Goal: Task Accomplishment & Management: Manage account settings

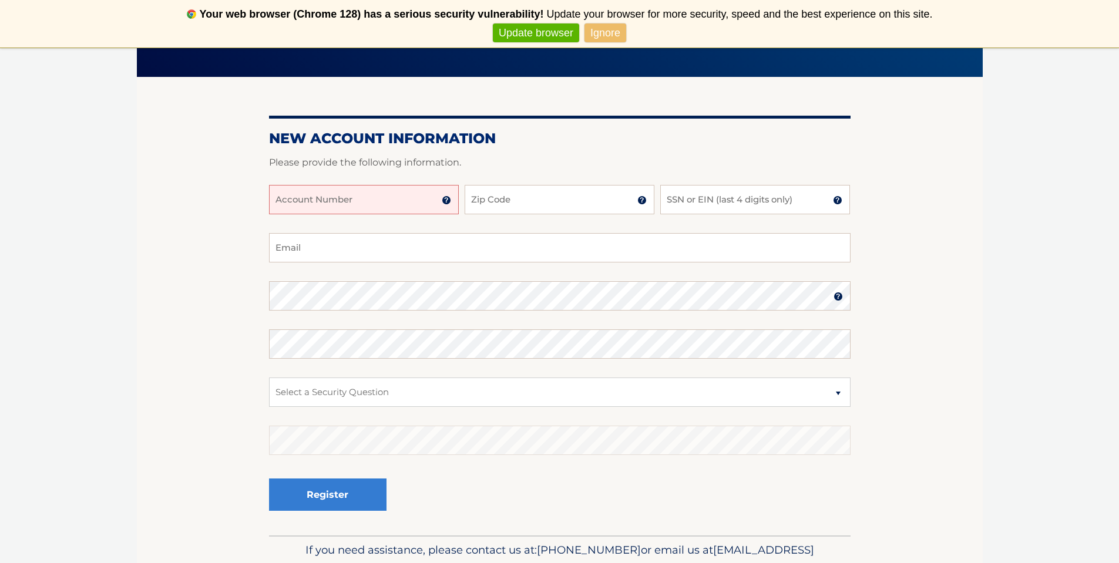
scroll to position [119, 0]
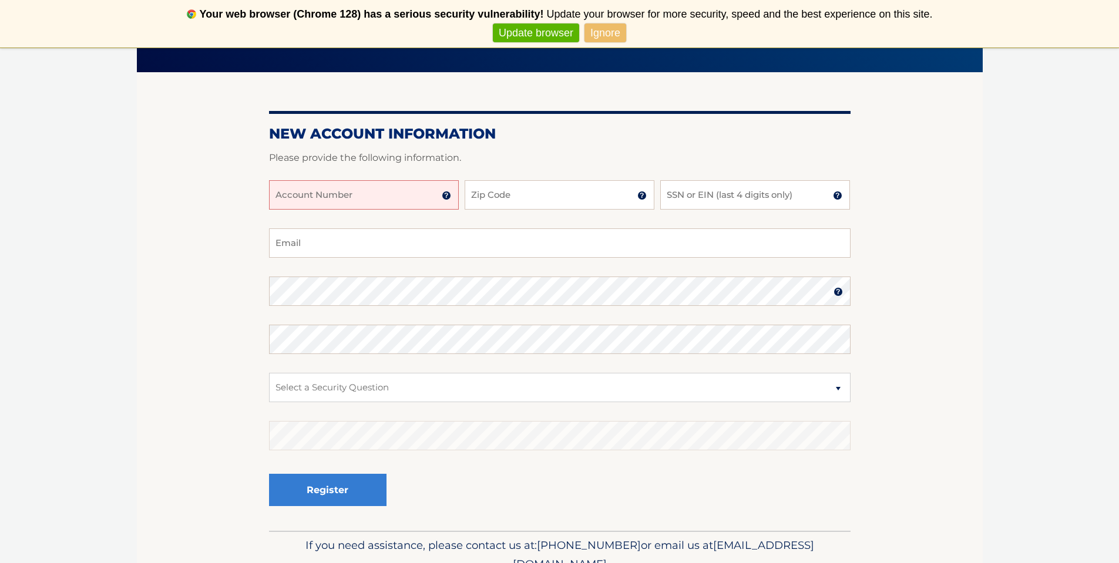
click at [411, 197] on input "Account Number" at bounding box center [364, 194] width 190 height 29
type input "44455988311"
click at [529, 199] on input "Zip Code" at bounding box center [560, 194] width 190 height 29
type input "11363"
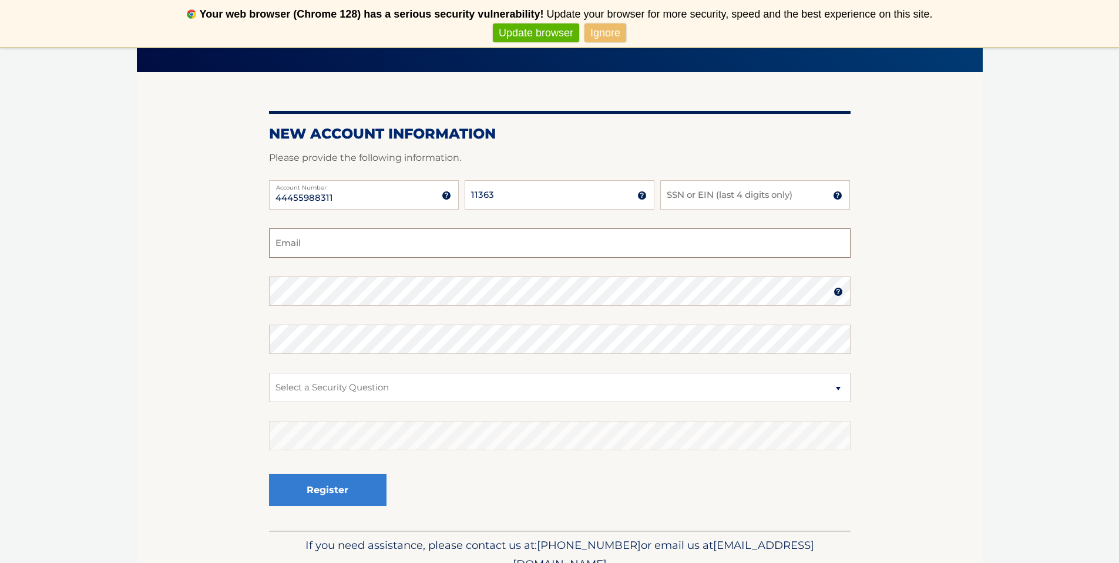
type input "ehart38332@gmail.com"
click at [679, 196] on input "SSN or EIN (last 4 digits only)" at bounding box center [755, 194] width 190 height 29
type input "3809"
click at [519, 325] on div "Confirm Password" at bounding box center [560, 339] width 582 height 29
click at [371, 384] on select "Select a Security Question What was the name of your elementary school? What is…" at bounding box center [560, 387] width 582 height 29
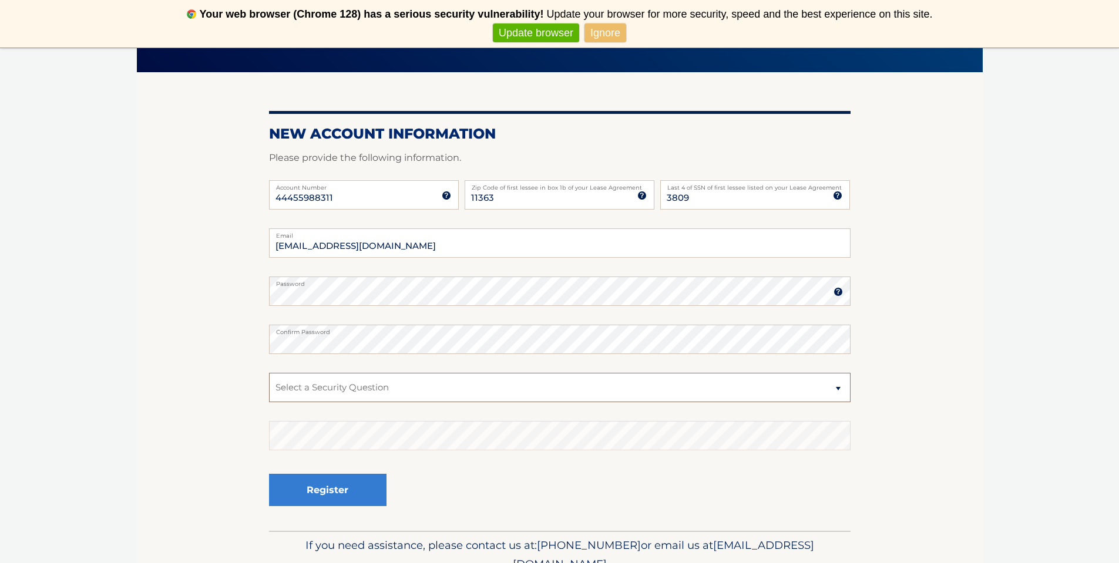
select select "1"
click at [334, 498] on button "Register" at bounding box center [327, 490] width 117 height 32
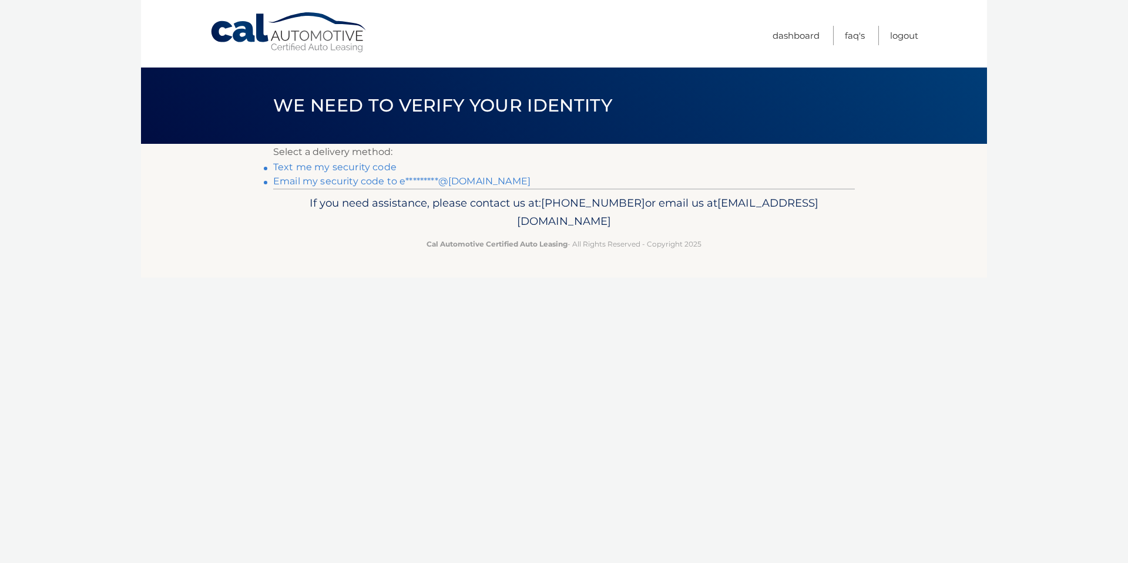
click at [345, 165] on link "Text me my security code" at bounding box center [334, 167] width 123 height 11
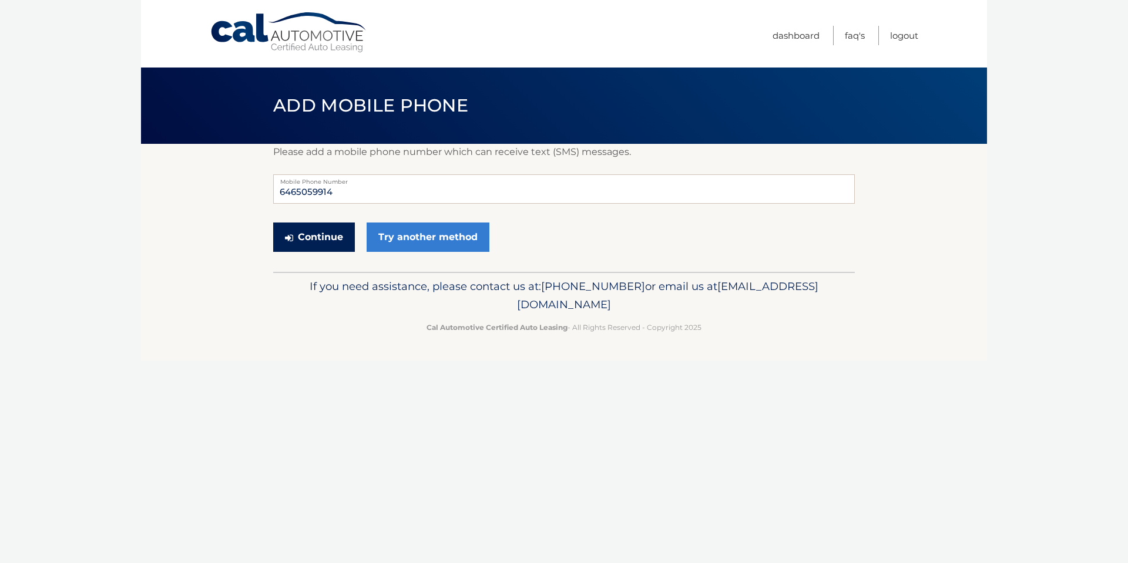
click at [327, 234] on button "Continue" at bounding box center [314, 237] width 82 height 29
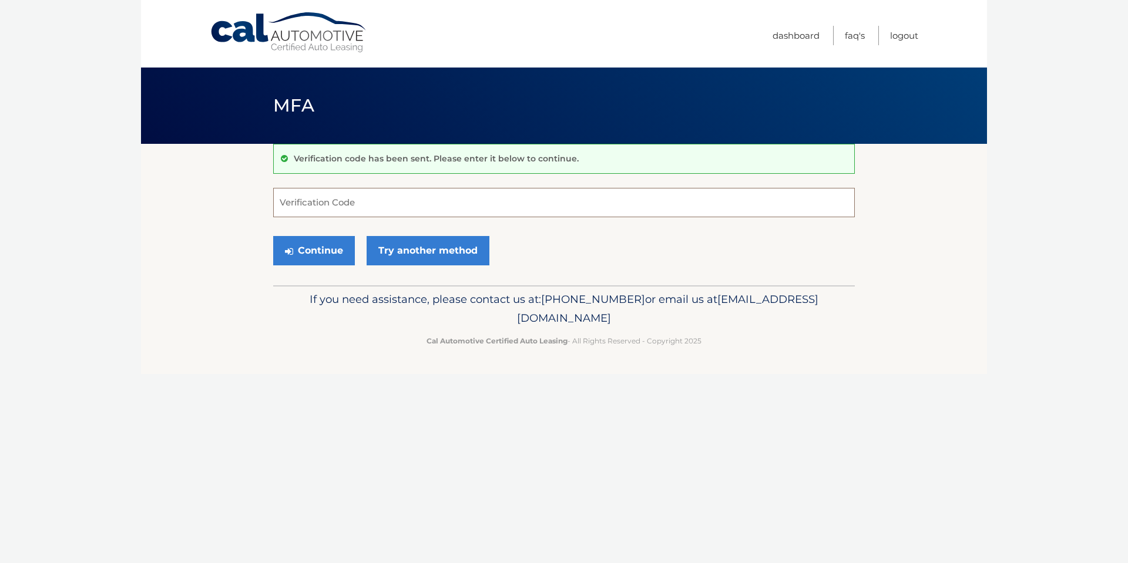
click at [337, 203] on input "Verification Code" at bounding box center [564, 202] width 582 height 29
type input "233681"
click at [329, 243] on button "Continue" at bounding box center [314, 250] width 82 height 29
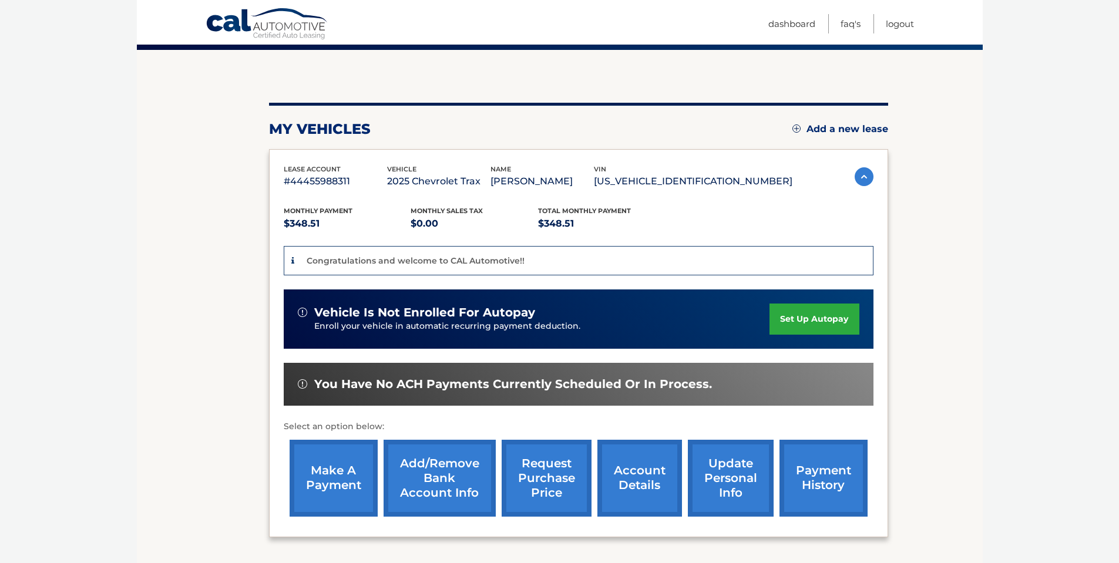
scroll to position [102, 0]
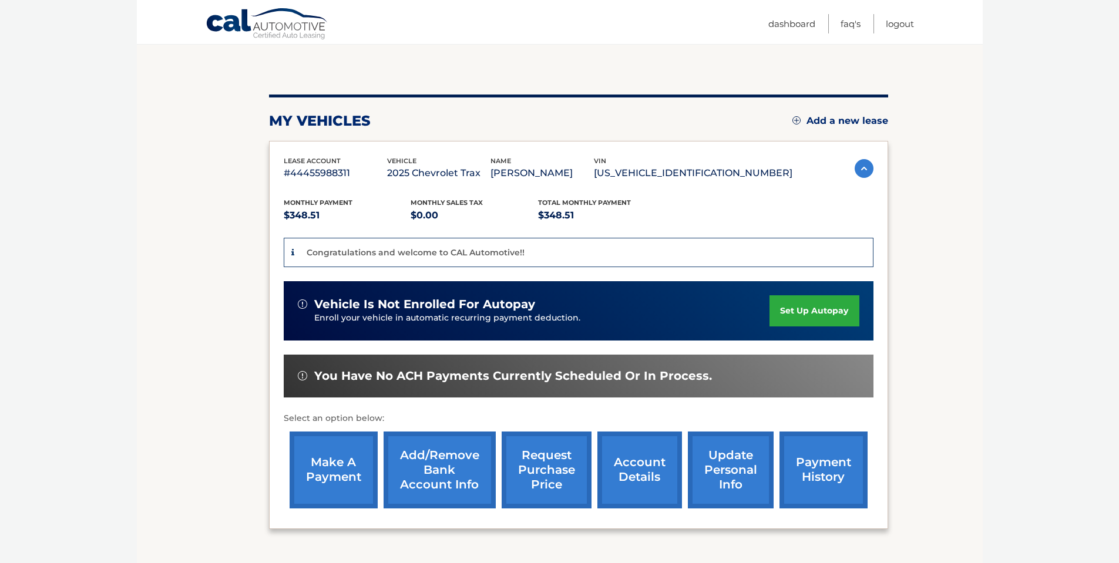
click at [806, 312] on link "set up autopay" at bounding box center [814, 310] width 89 height 31
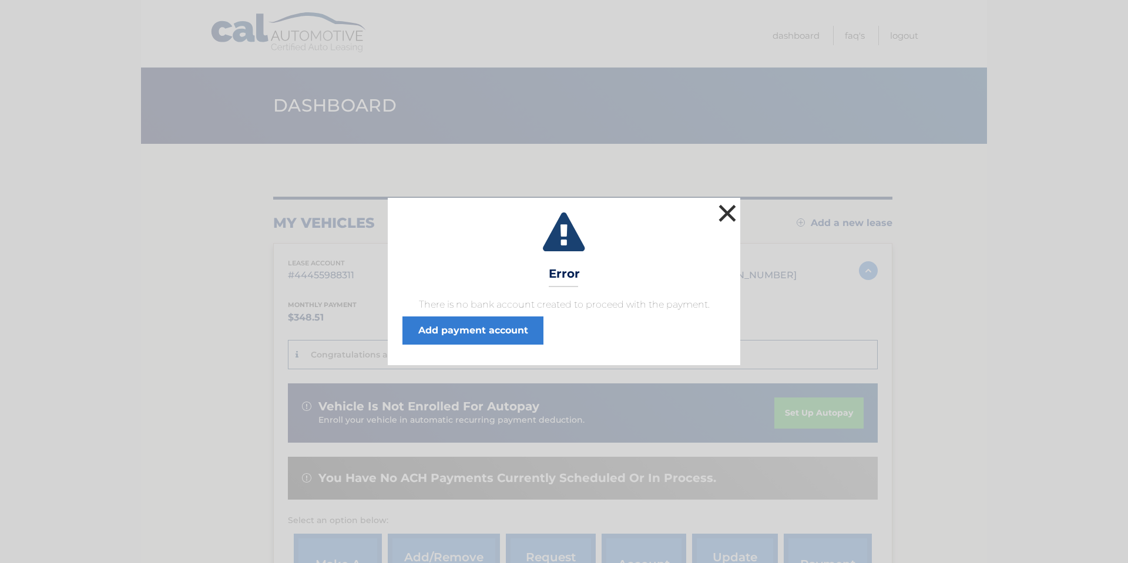
click at [728, 206] on button "×" at bounding box center [726, 212] width 23 height 23
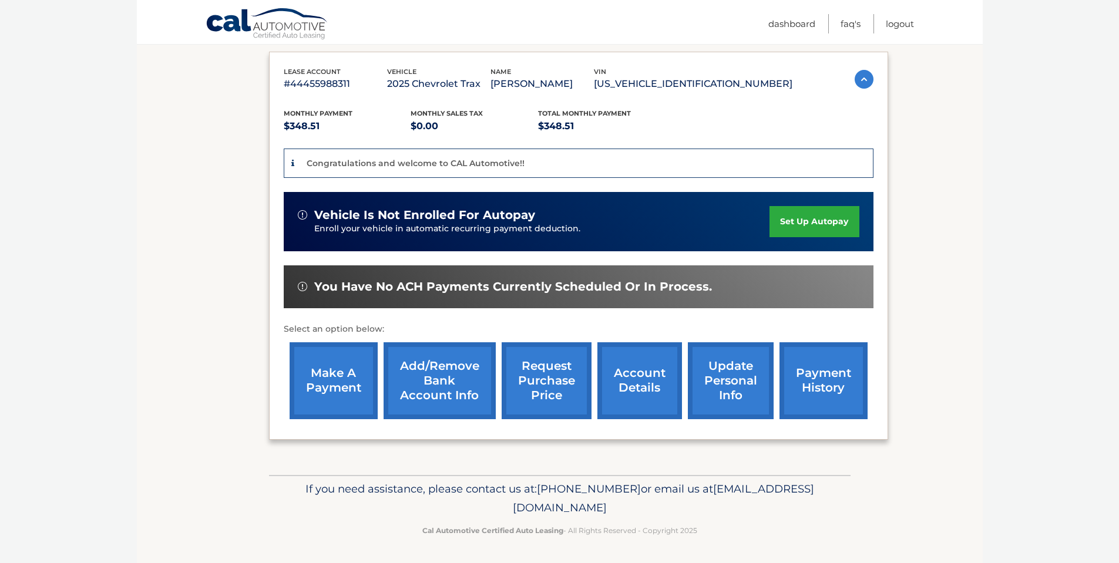
scroll to position [193, 0]
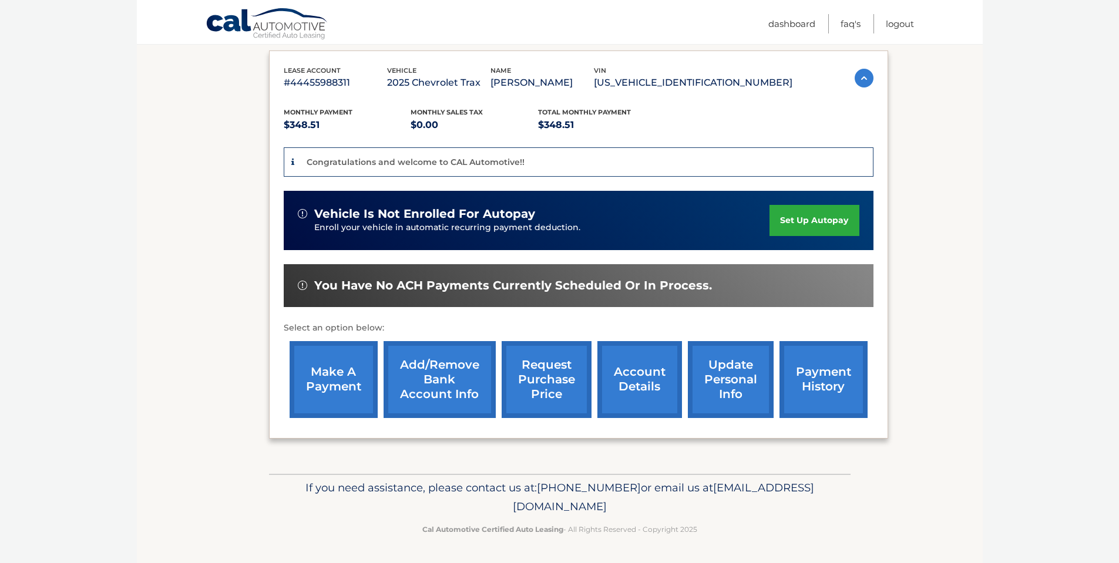
click at [794, 216] on link "set up autopay" at bounding box center [814, 220] width 89 height 31
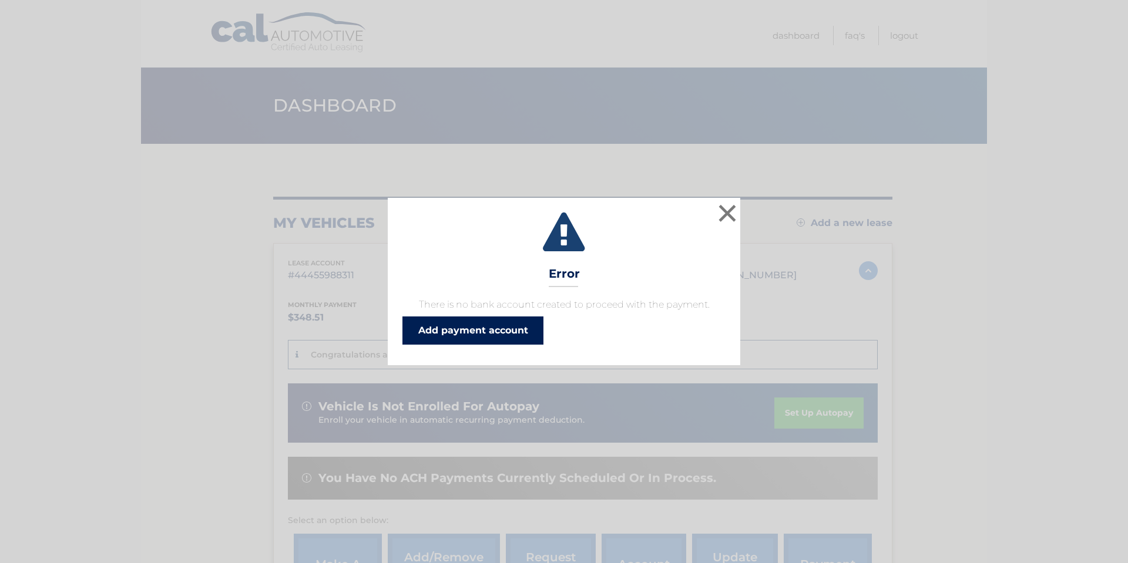
click at [523, 324] on link "Add payment account" at bounding box center [472, 331] width 141 height 28
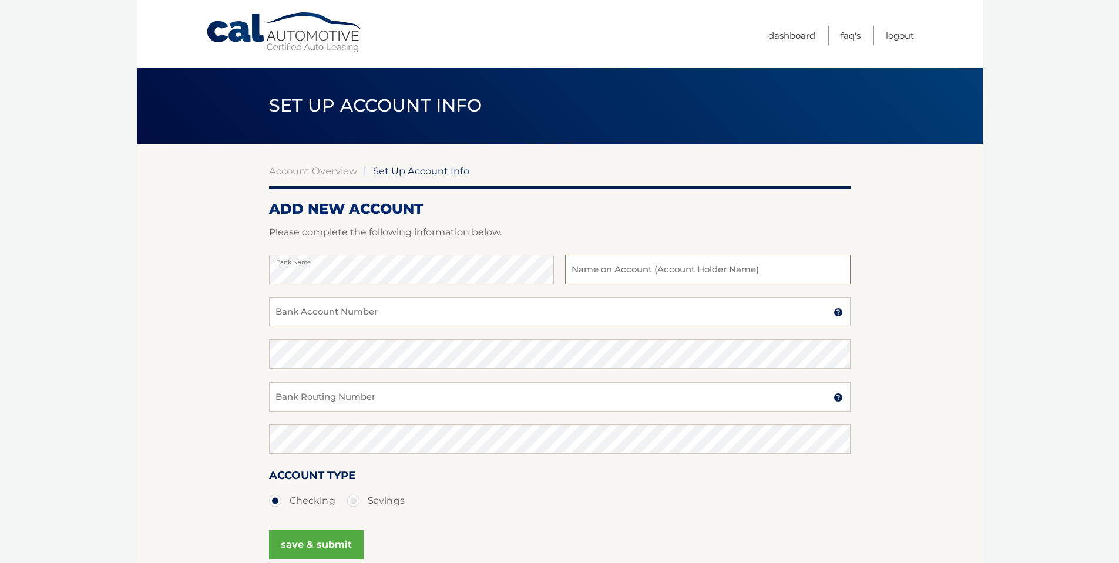
click at [600, 271] on input "text" at bounding box center [707, 269] width 285 height 29
type input "Ernest Francis Hart"
click at [481, 314] on input "Bank Account Number" at bounding box center [560, 311] width 582 height 29
type input "241133867"
click at [445, 395] on input "Bank Routing Number" at bounding box center [560, 396] width 582 height 29
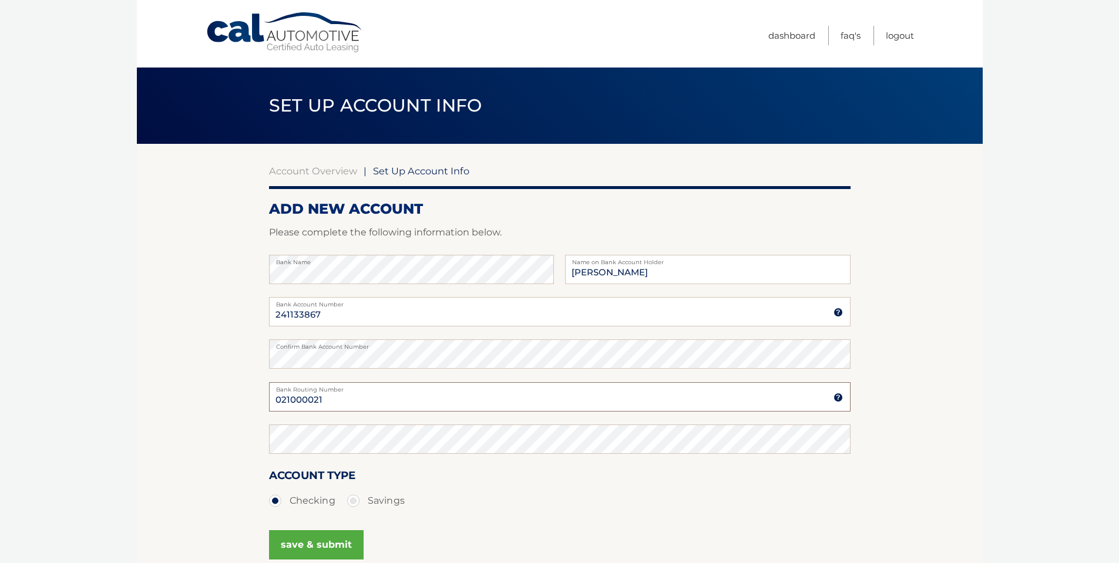
type input "021000021"
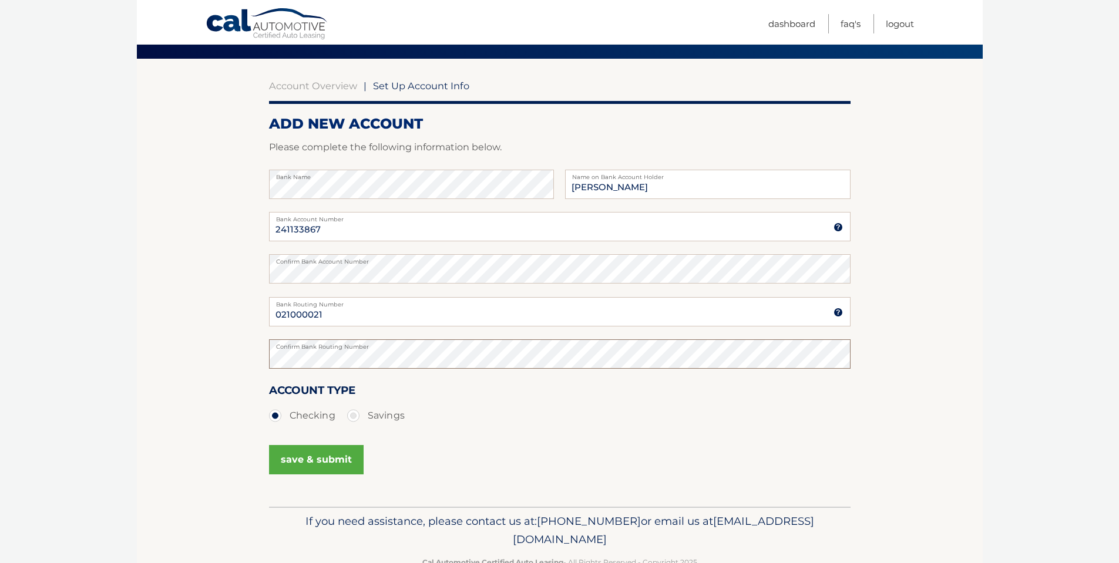
scroll to position [93, 0]
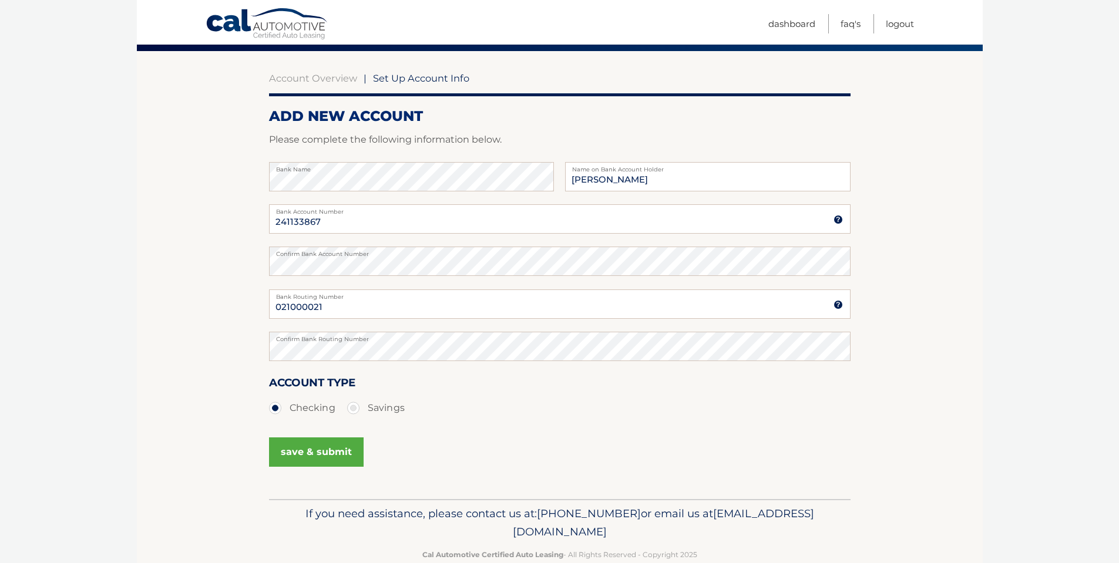
click at [325, 446] on button "save & submit" at bounding box center [316, 452] width 95 height 29
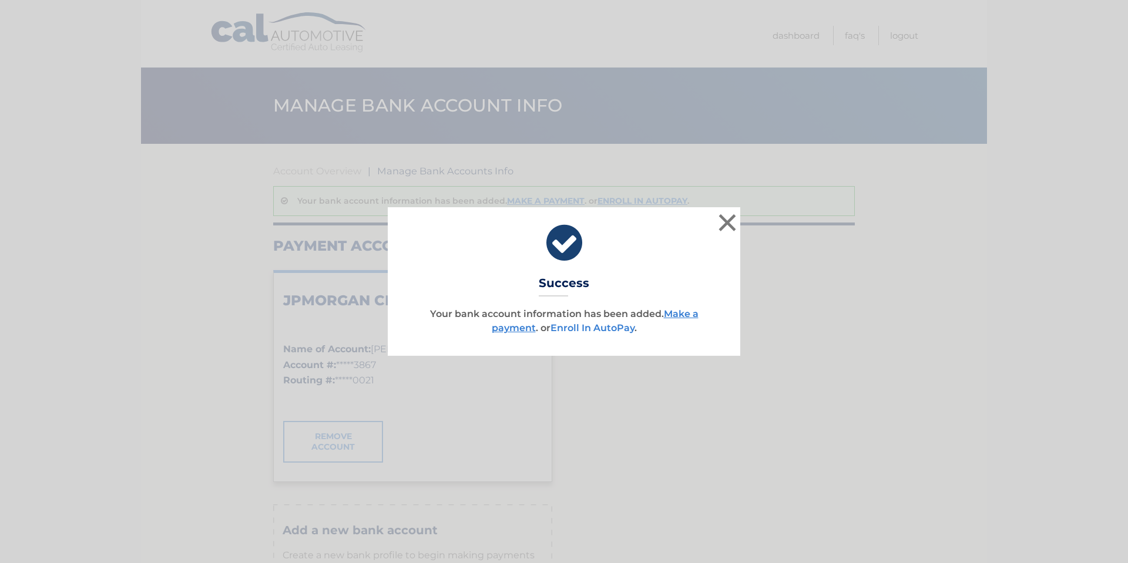
click at [575, 325] on link "Enroll In AutoPay" at bounding box center [592, 327] width 84 height 11
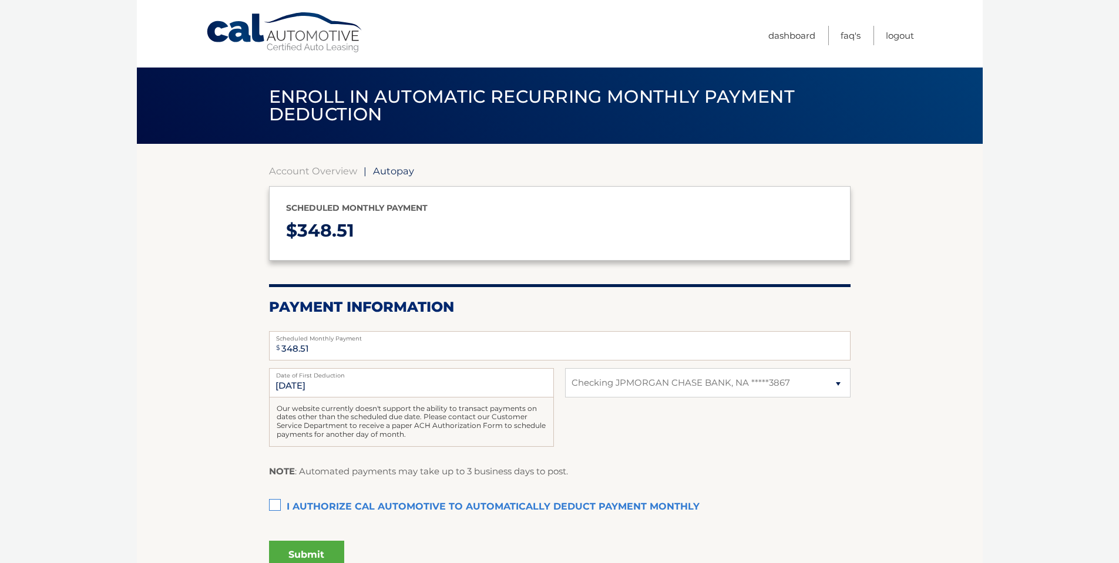
select select "MWU5ZWM3ZmMtZmI3Mi00NGMyLWIzYWYtMDdhYmQyNjI4OWRi"
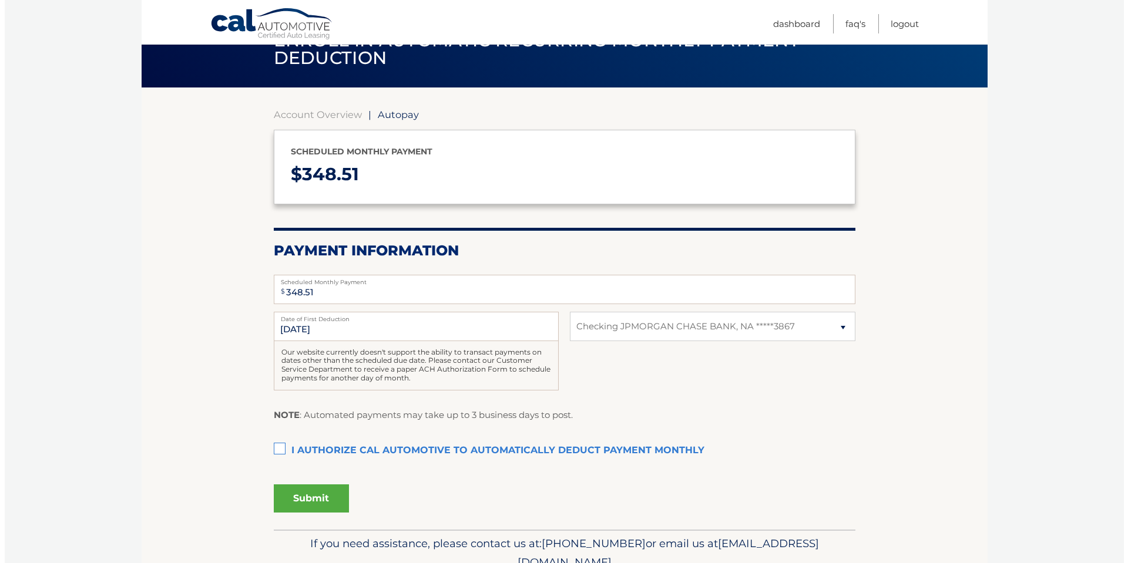
scroll to position [110, 0]
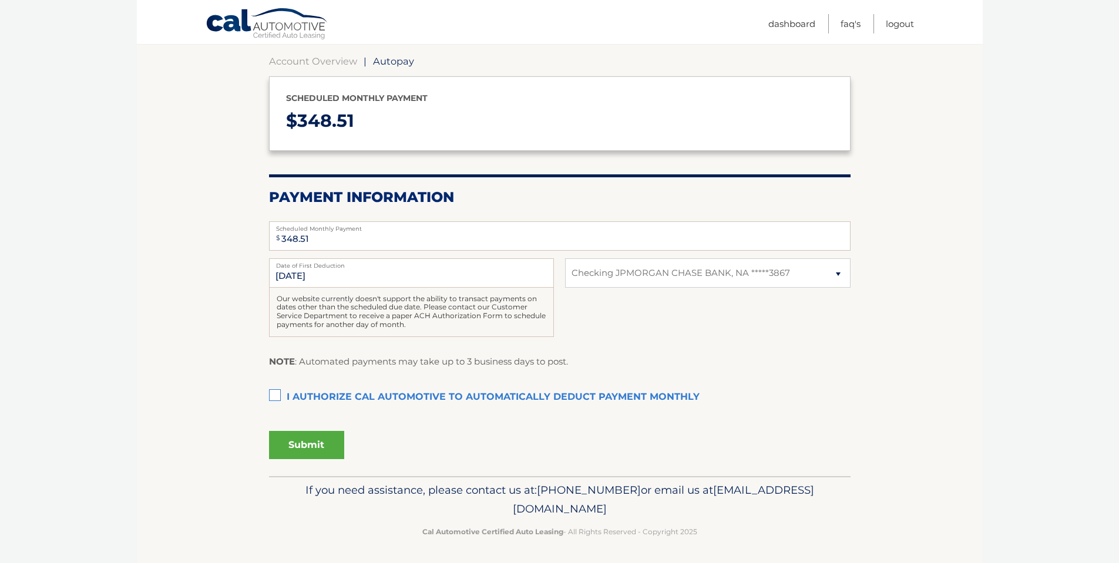
click at [270, 395] on label "I authorize cal automotive to automatically deduct payment monthly This checkbo…" at bounding box center [560, 397] width 582 height 23
click at [0, 0] on input "I authorize cal automotive to automatically deduct payment monthly This checkbo…" at bounding box center [0, 0] width 0 height 0
click at [308, 442] on button "Submit" at bounding box center [306, 445] width 75 height 28
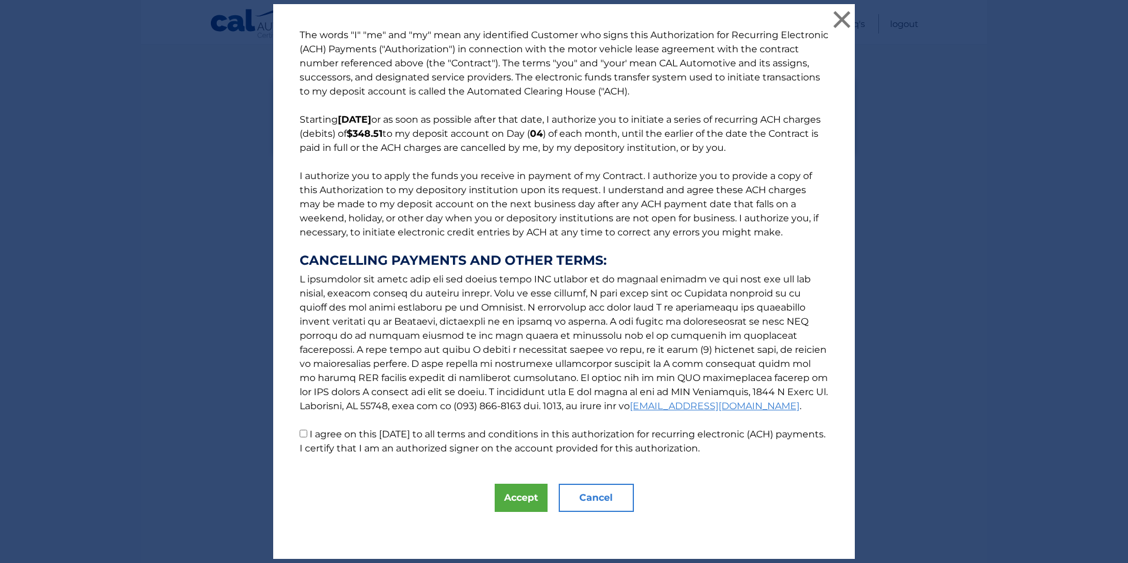
click at [300, 434] on input "I agree on this 08/26/2025 to all terms and conditions in this authorization fo…" at bounding box center [304, 434] width 8 height 8
checkbox input "true"
click at [510, 499] on button "Accept" at bounding box center [521, 498] width 53 height 28
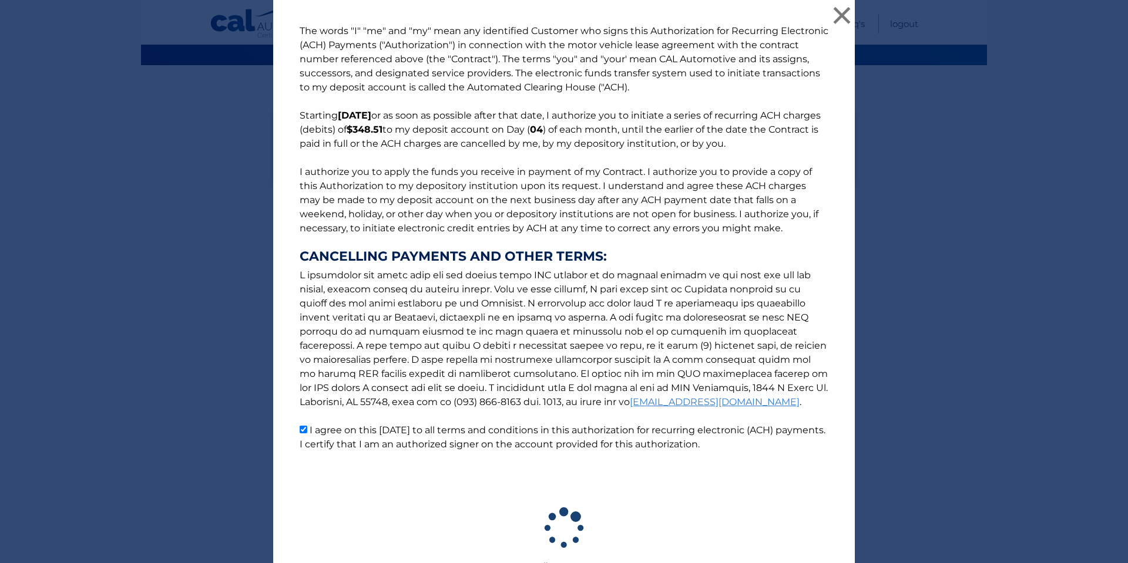
scroll to position [79, 0]
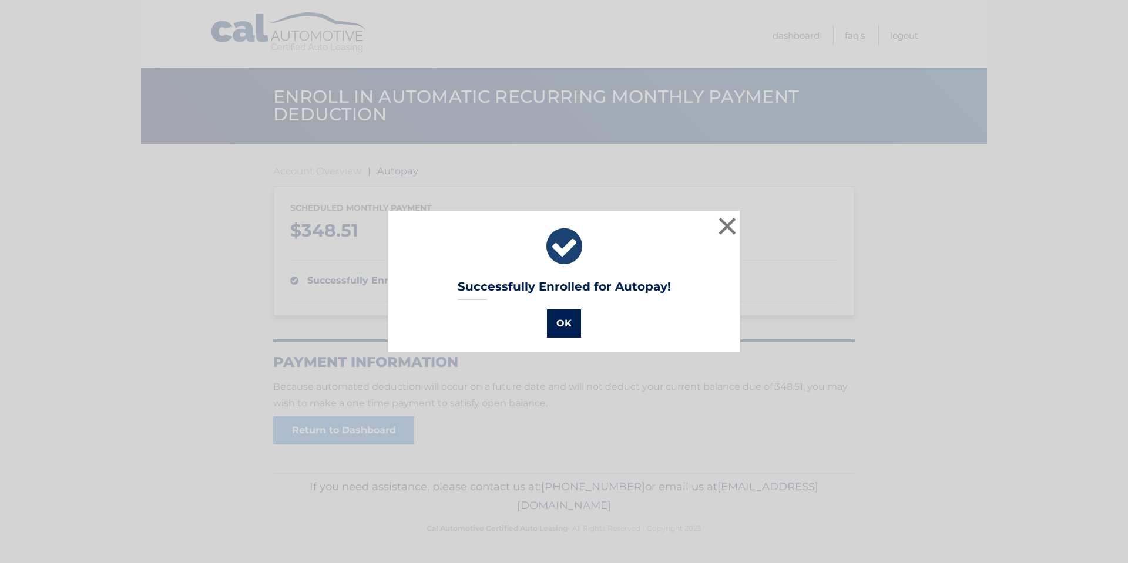
click at [558, 327] on button "OK" at bounding box center [564, 324] width 34 height 28
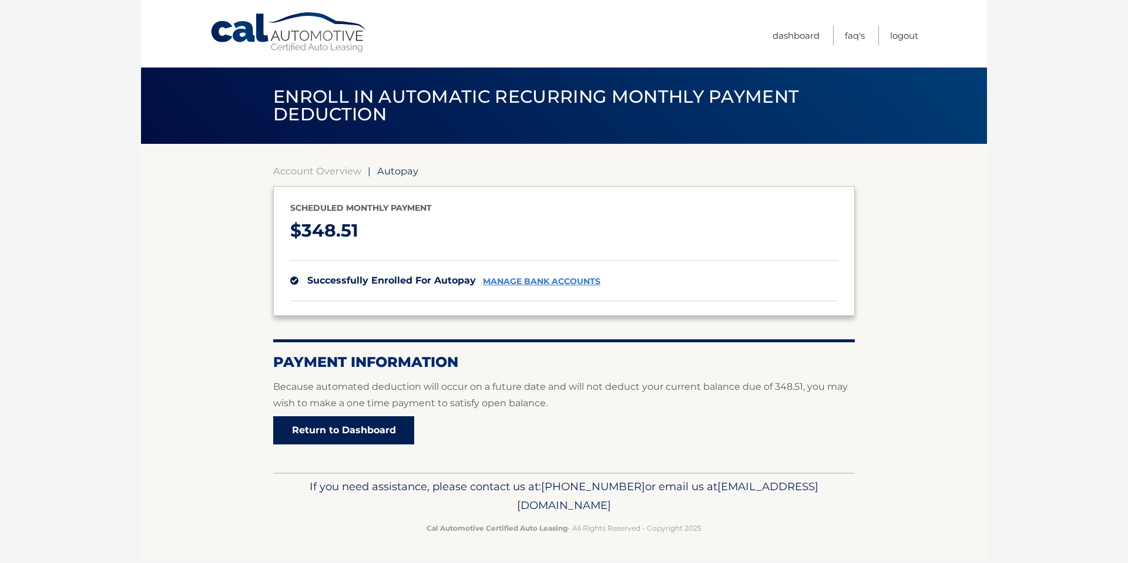
click at [370, 432] on link "Return to Dashboard" at bounding box center [343, 430] width 141 height 28
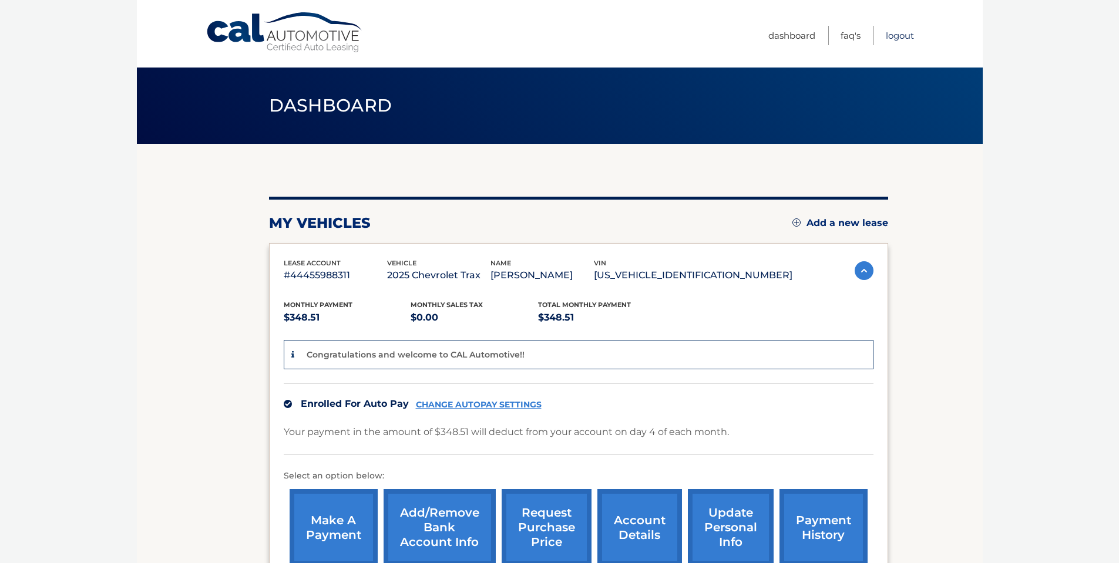
click at [908, 33] on link "Logout" at bounding box center [900, 35] width 28 height 19
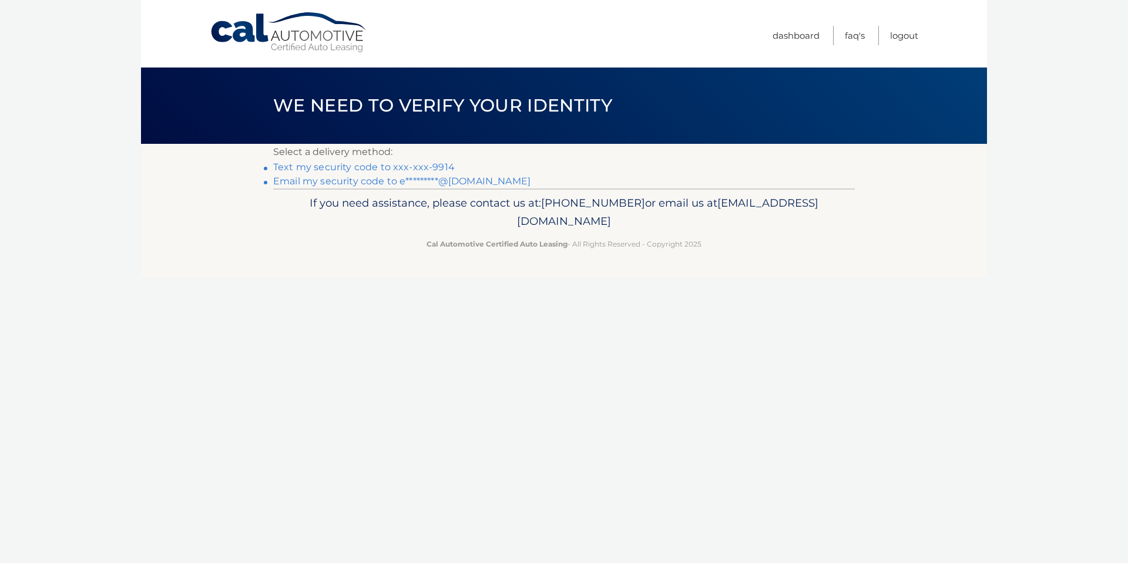
click at [422, 164] on link "Text my security code to xxx-xxx-9914" at bounding box center [364, 167] width 182 height 11
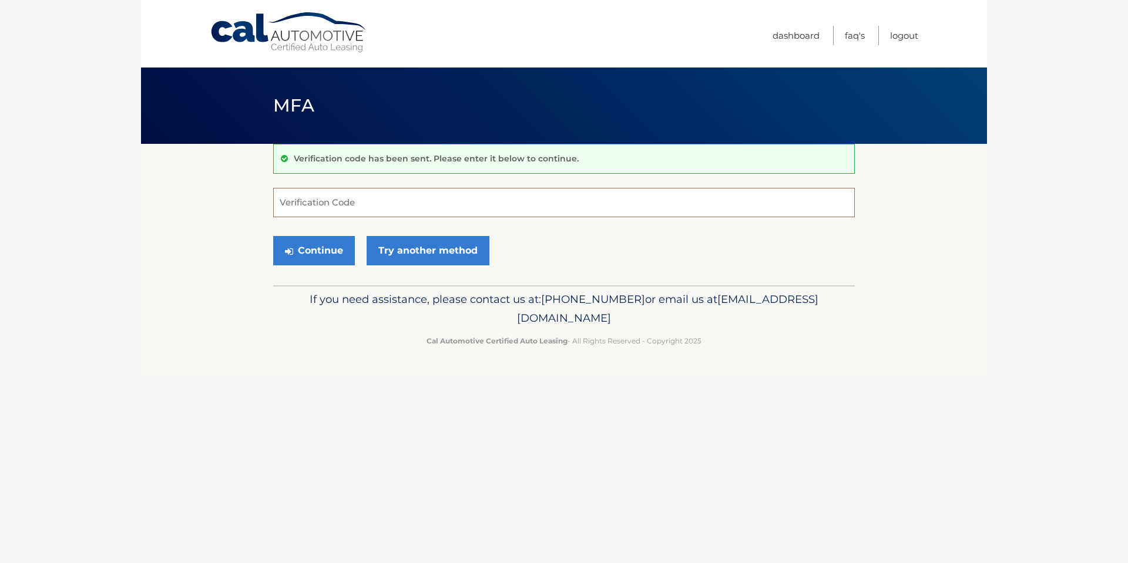
click at [369, 200] on input "Verification Code" at bounding box center [564, 202] width 582 height 29
type input "424227"
click at [328, 244] on button "Continue" at bounding box center [314, 250] width 82 height 29
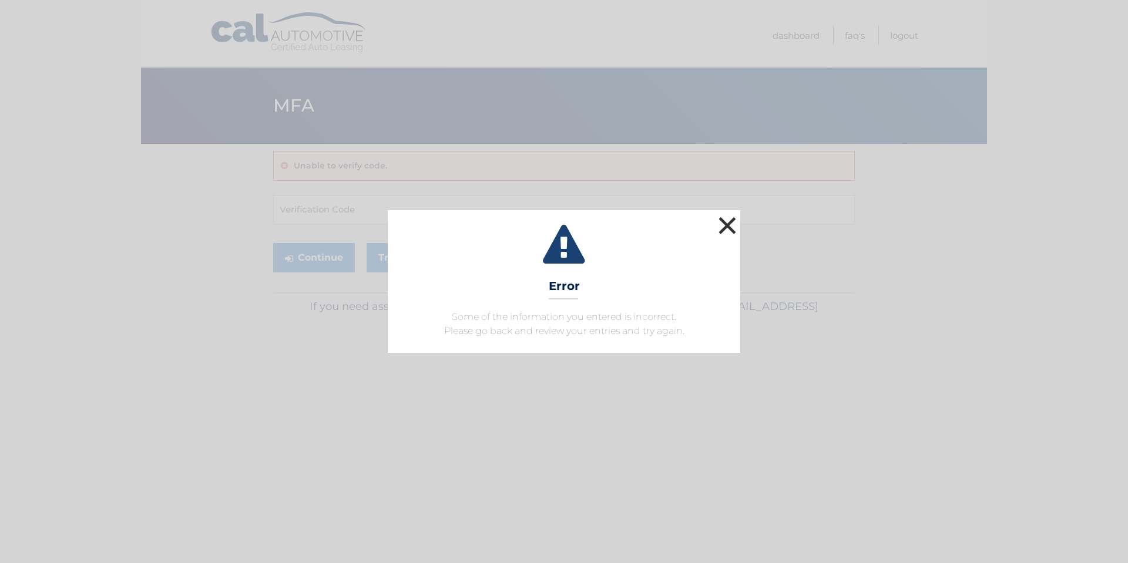
click at [727, 224] on button "×" at bounding box center [726, 225] width 23 height 23
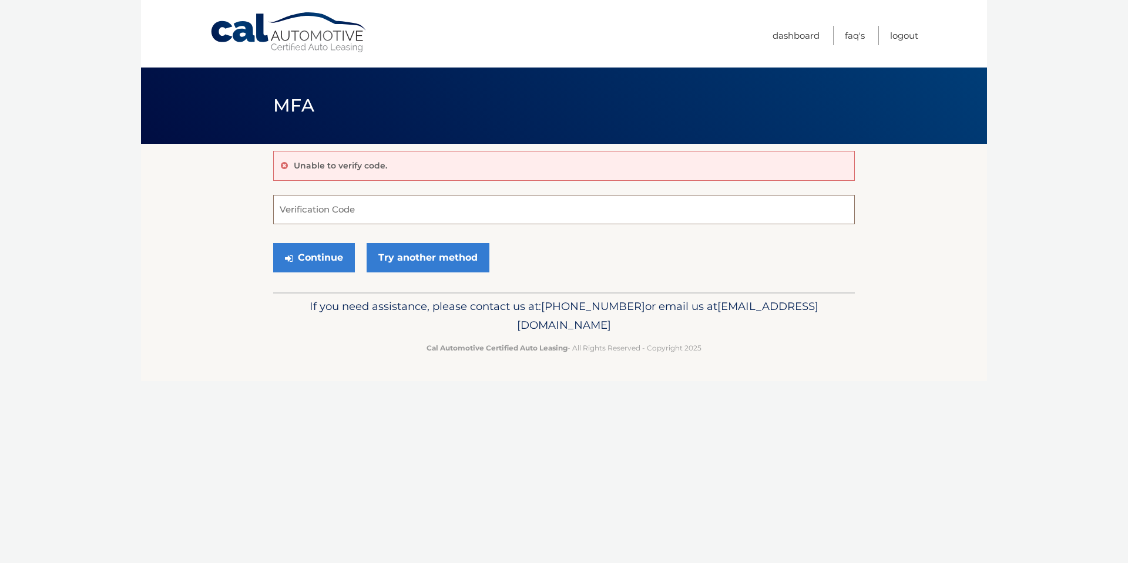
click at [369, 212] on input "Verification Code" at bounding box center [564, 209] width 582 height 29
type input "424227"
click at [326, 260] on button "Continue" at bounding box center [314, 257] width 82 height 29
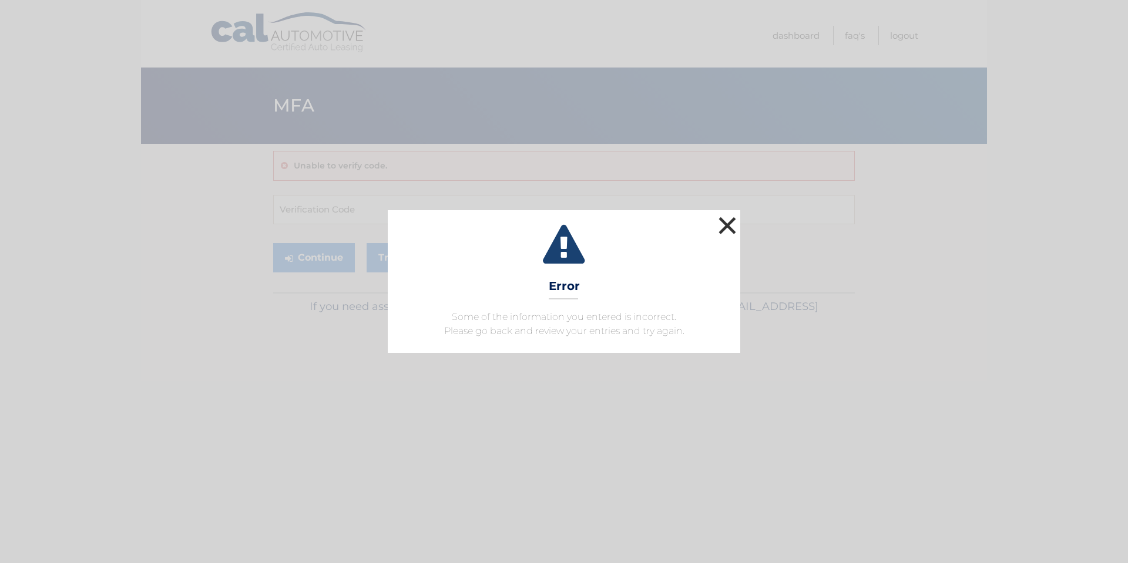
click at [727, 234] on button "×" at bounding box center [726, 225] width 23 height 23
click at [727, 234] on form "Verification Code Continue Try another method" at bounding box center [564, 236] width 582 height 83
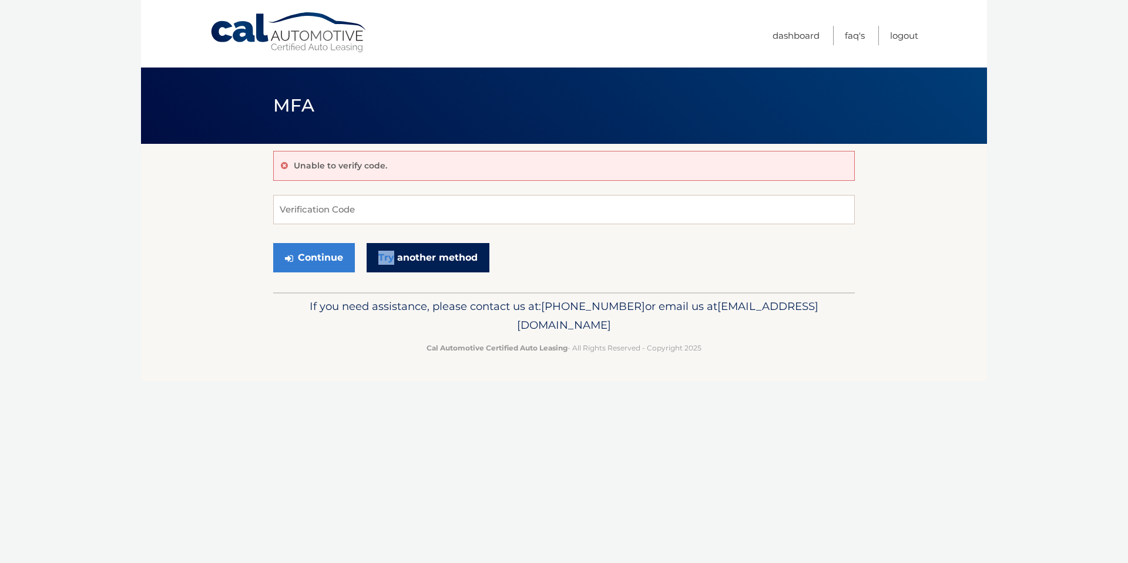
click at [431, 256] on link "Try another method" at bounding box center [428, 257] width 123 height 29
